Goal: Task Accomplishment & Management: Complete application form

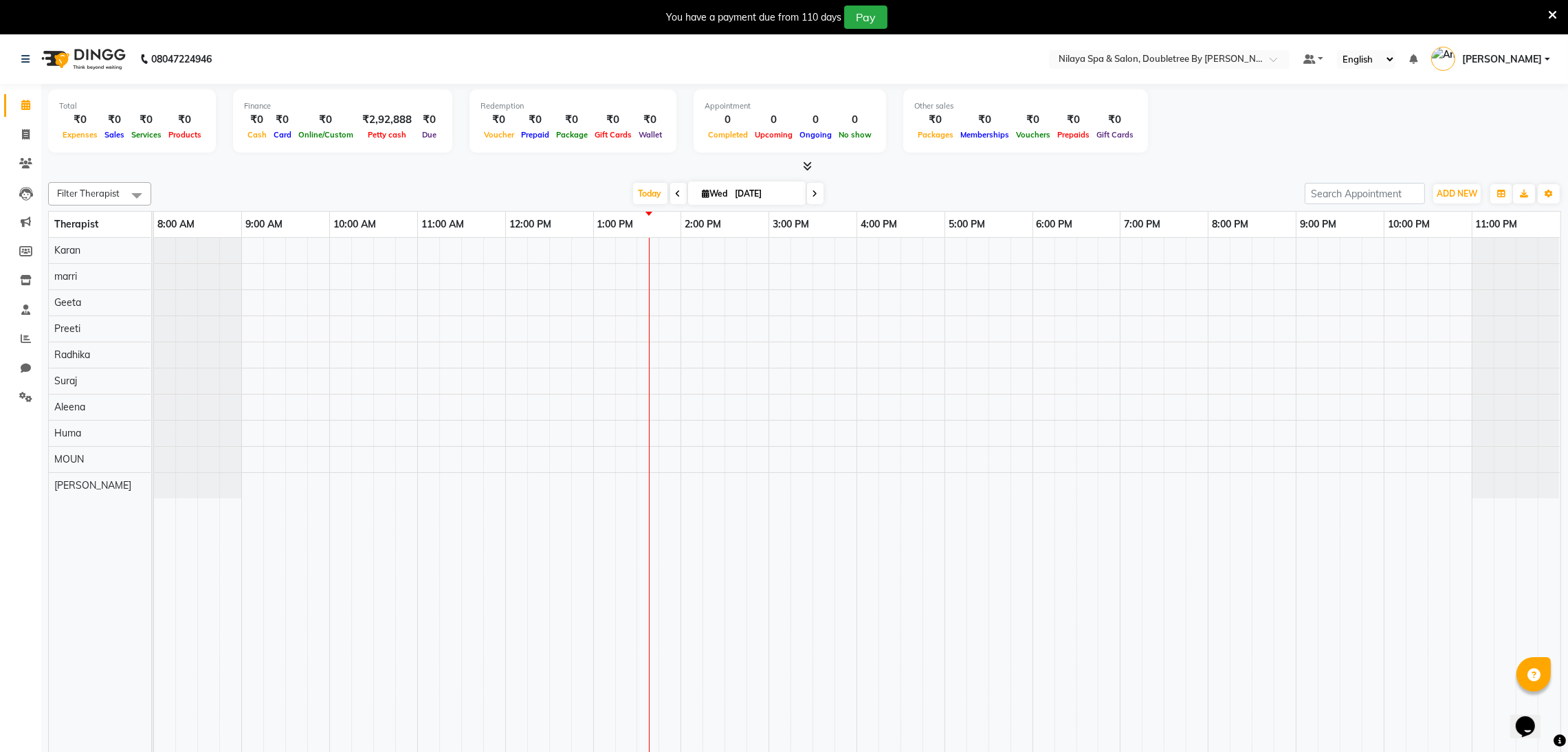
click at [676, 191] on icon at bounding box center [679, 194] width 6 height 8
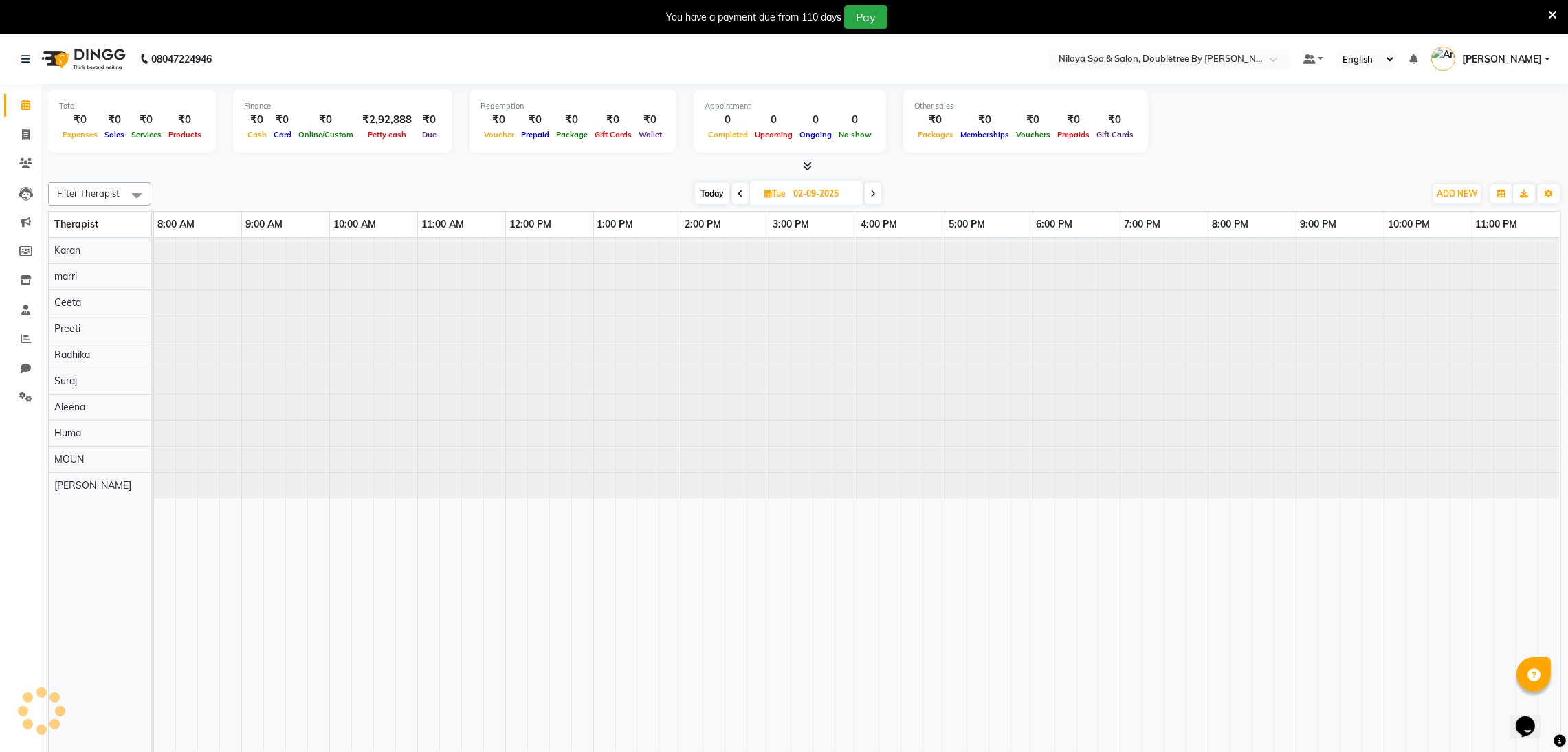
drag, startPoint x: 610, startPoint y: 182, endPoint x: 696, endPoint y: 188, distance: 86.2
click at [614, 183] on div "Filter Therapist Select All Aleena Geeta [PERSON_NAME] marri MOUN Preeti Radhik…" at bounding box center [804, 194] width 1513 height 24
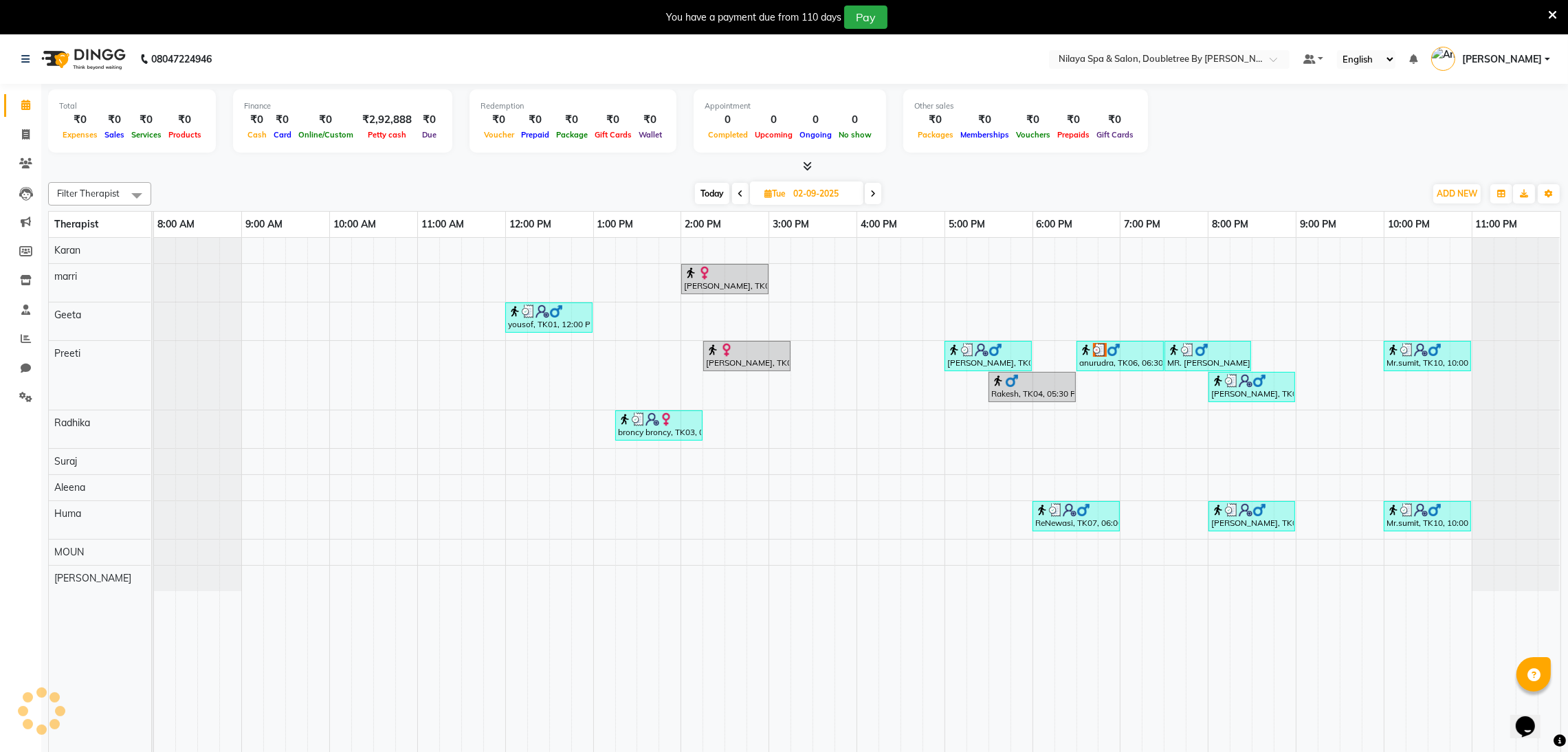
click at [700, 199] on span "Today" at bounding box center [712, 193] width 35 height 21
type input "[DATE]"
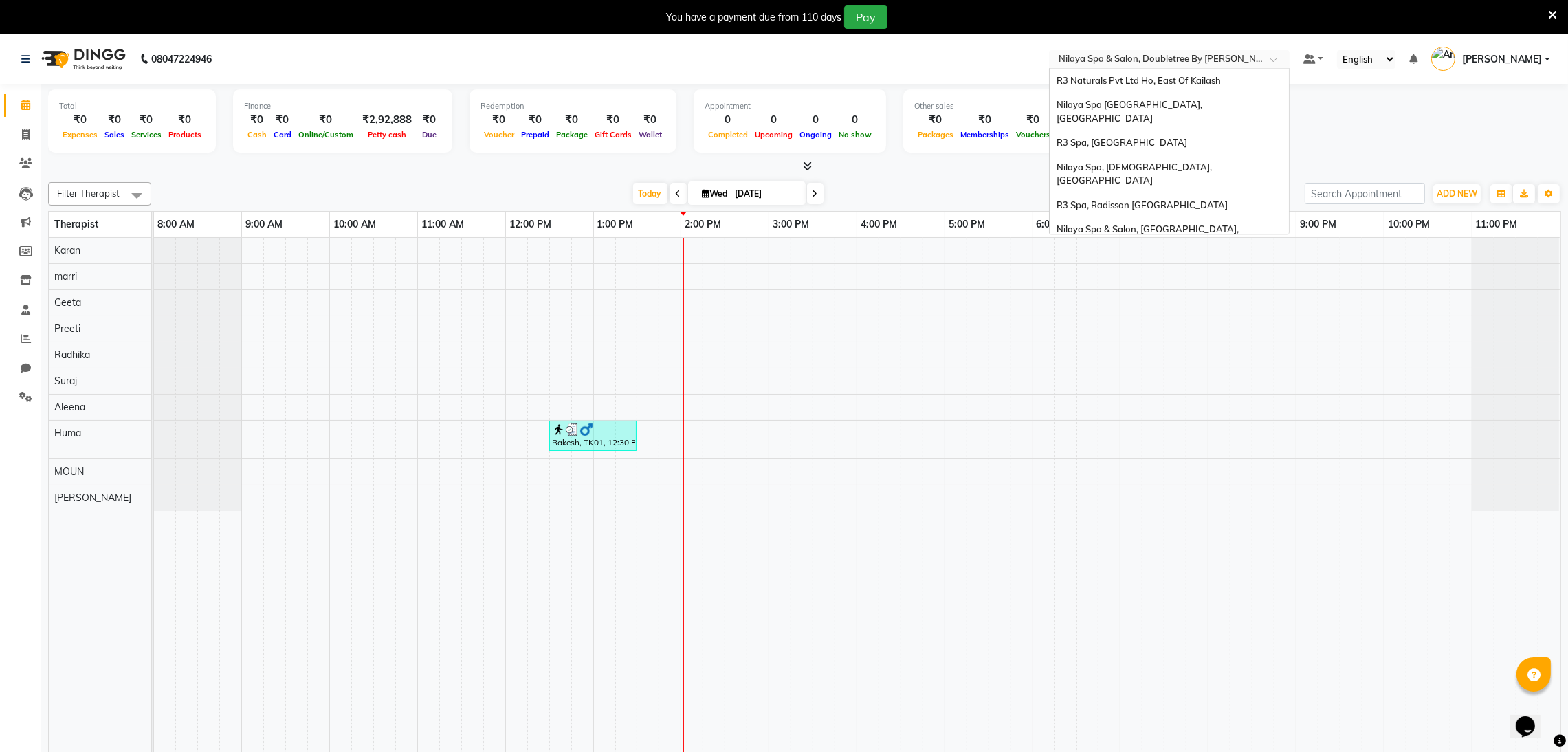
click at [1208, 51] on div "Select Location × Nilaya Spa & Salon, Doubletree By [PERSON_NAME]" at bounding box center [1170, 60] width 240 height 19
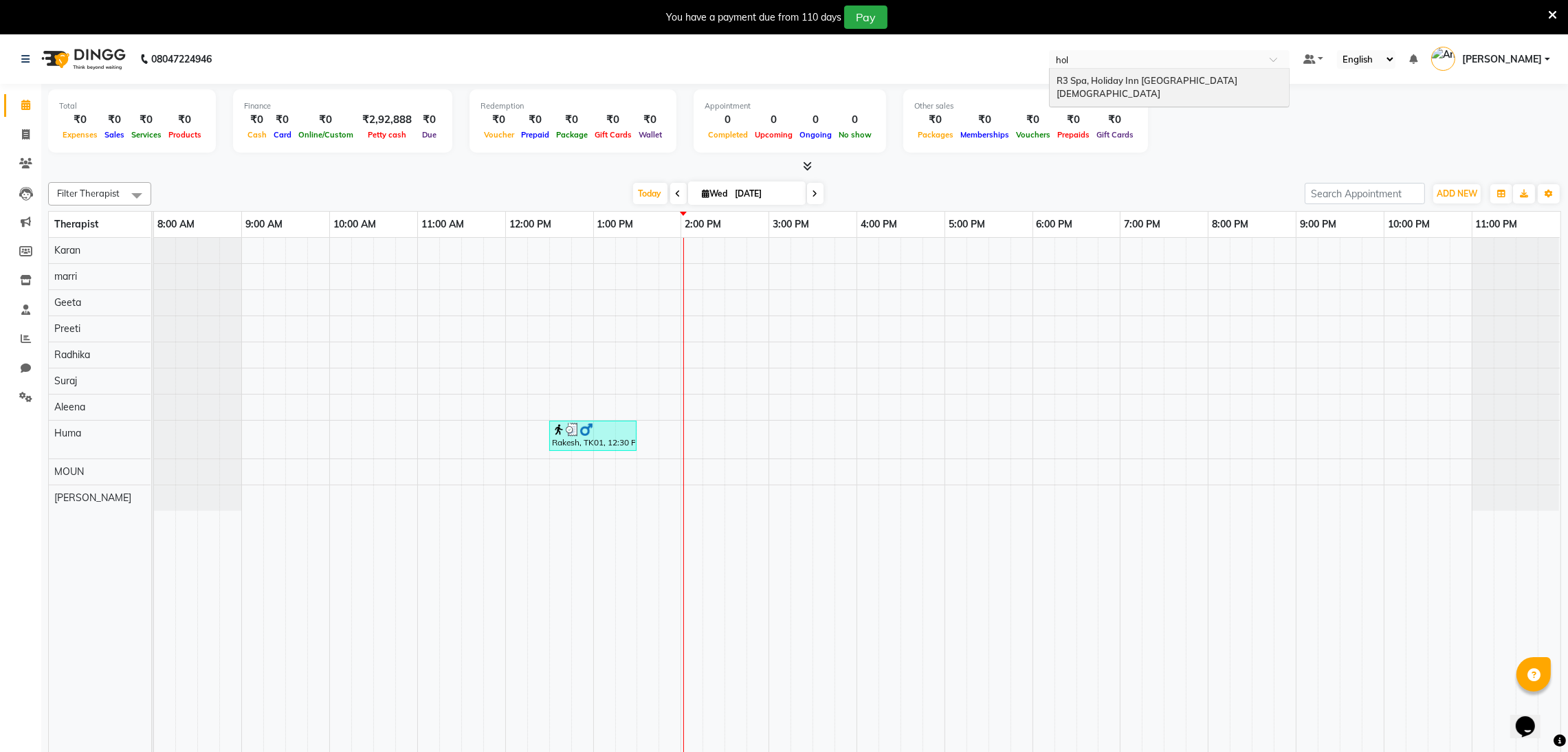
type input "[DATE]"
click at [1198, 80] on span "R3 Spa, Holiday Inn [GEOGRAPHIC_DATA] [DEMOGRAPHIC_DATA]" at bounding box center [1148, 86] width 183 height 25
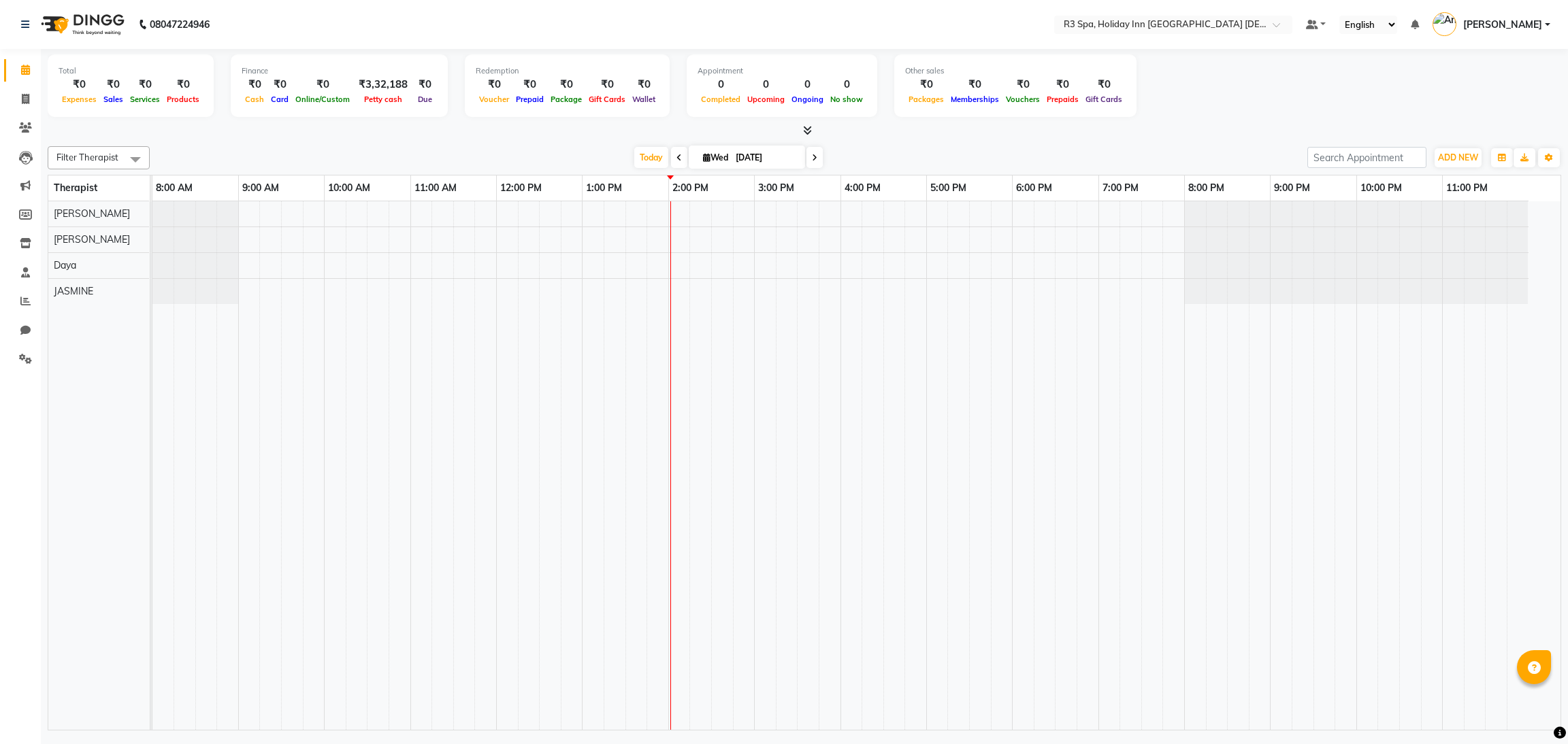
click at [733, 392] on td at bounding box center [744, 466] width 22 height 529
click at [698, 242] on div at bounding box center [856, 466] width 1408 height 529
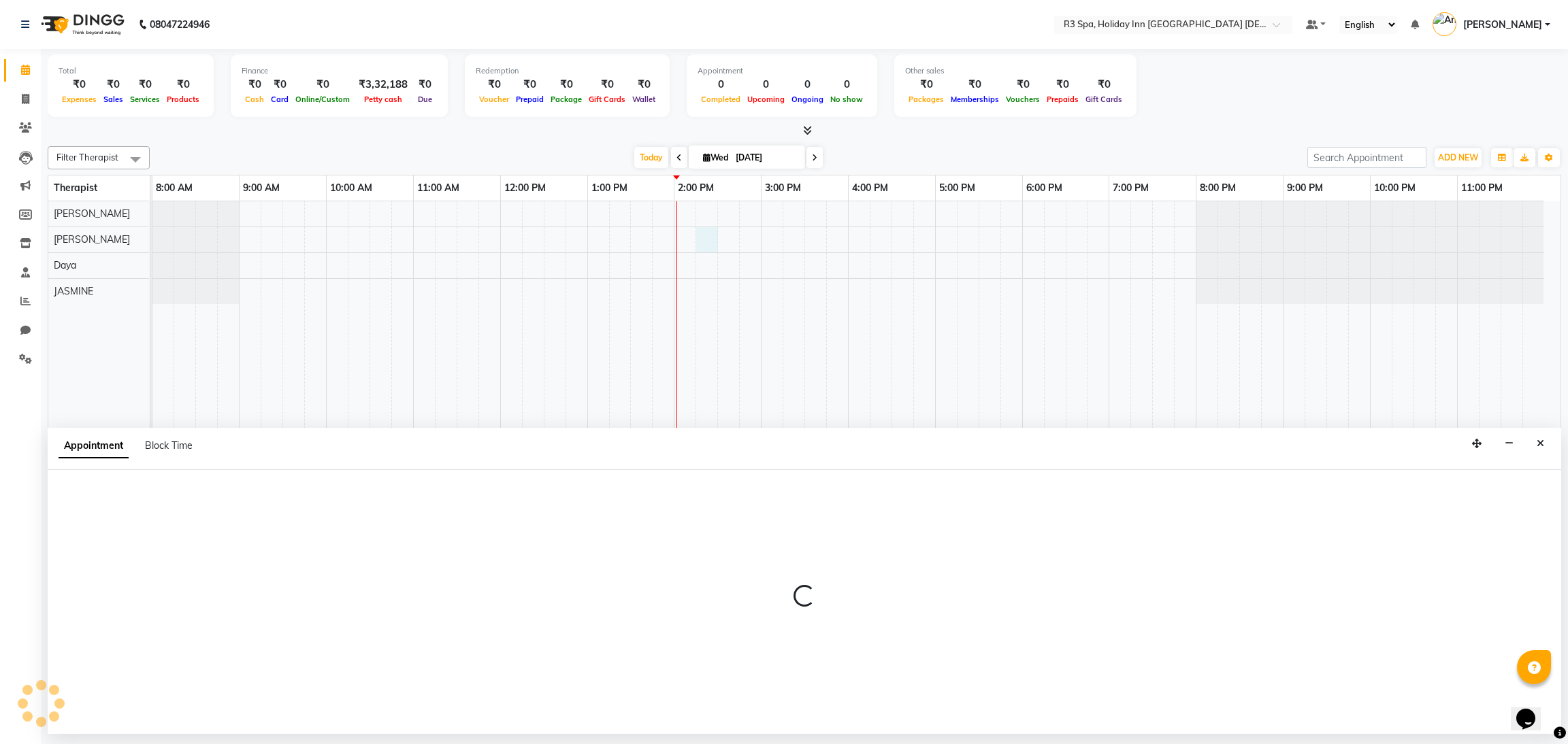
select select "71358"
select select "855"
select select "tentative"
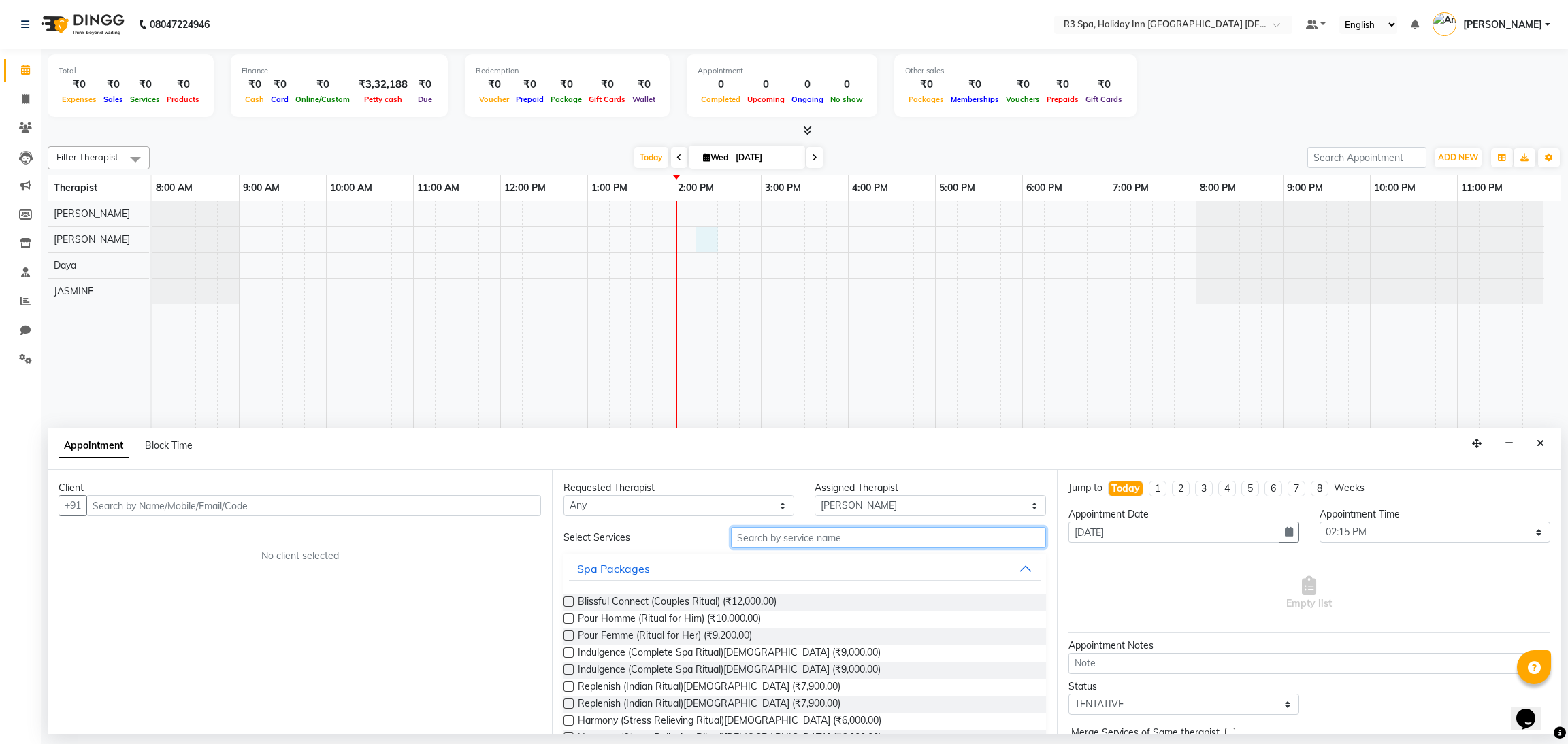
click at [822, 536] on input "text" at bounding box center [889, 538] width 315 height 21
type input "swe"
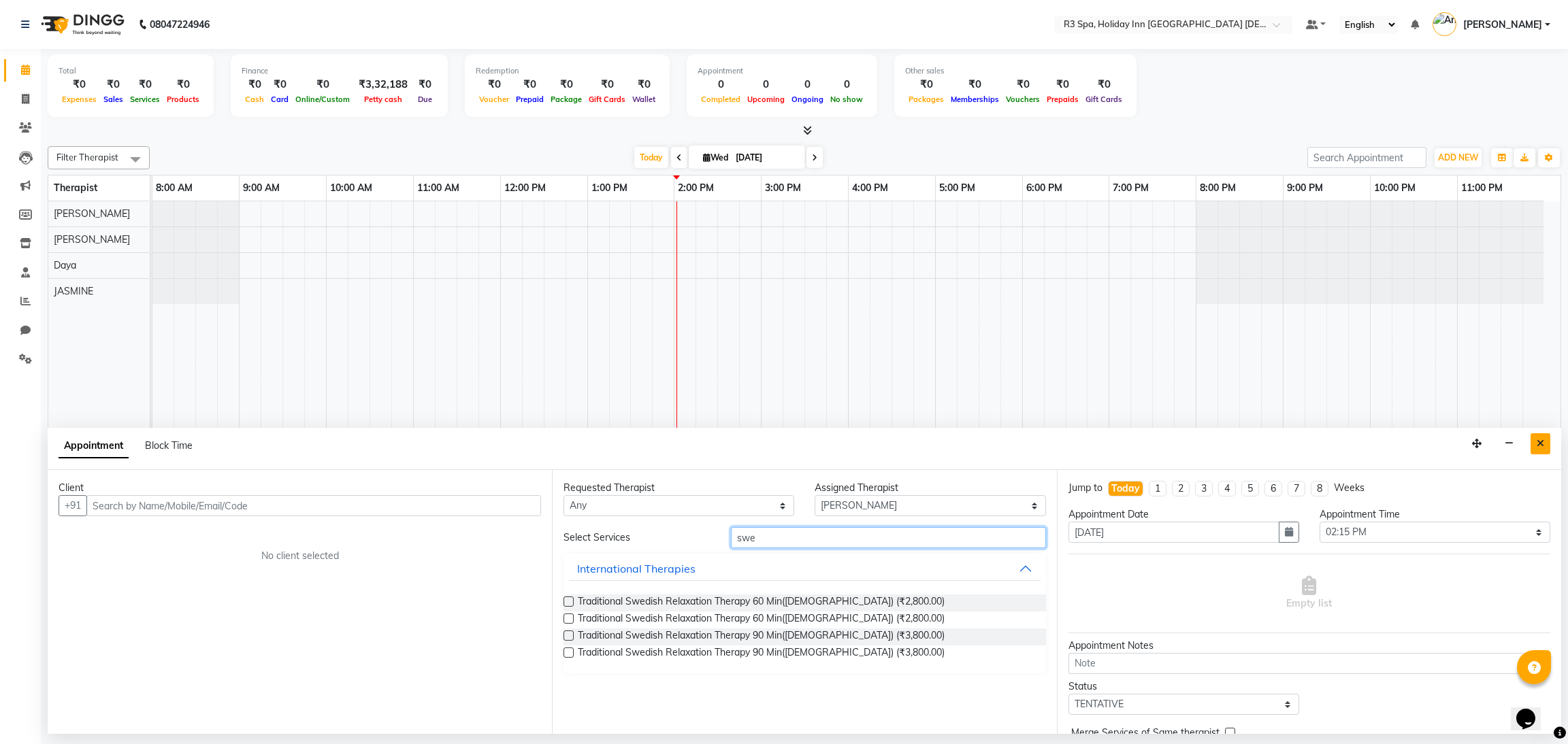
type input "swe"
click at [1537, 443] on icon "Close" at bounding box center [1540, 444] width 8 height 10
